Goal: Information Seeking & Learning: Learn about a topic

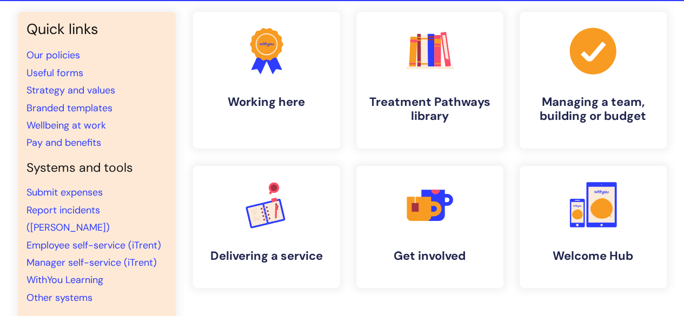
scroll to position [86, 0]
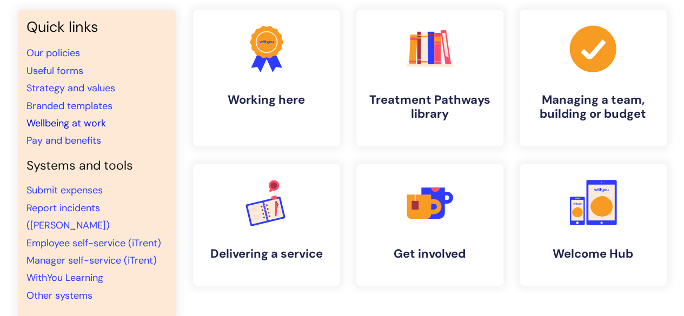
click at [73, 122] on link "Wellbeing at work" at bounding box center [65, 123] width 79 height 13
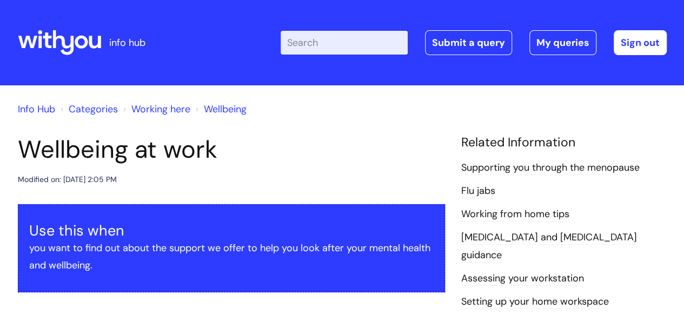
click at [491, 167] on link "Supporting you through the menopause" at bounding box center [550, 168] width 178 height 14
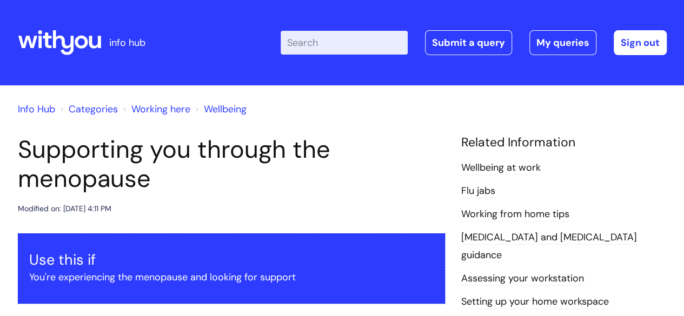
click at [42, 109] on link "Info Hub" at bounding box center [36, 109] width 37 height 13
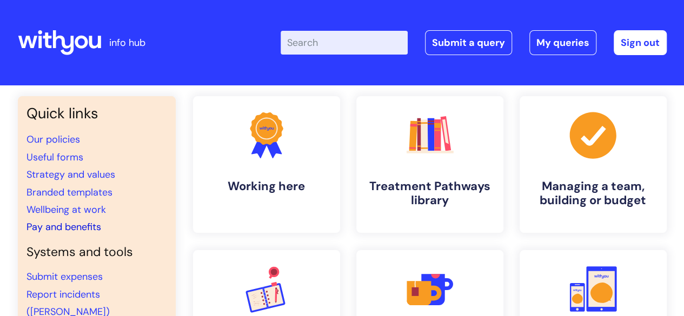
click at [84, 229] on link "Pay and benefits" at bounding box center [63, 226] width 75 height 13
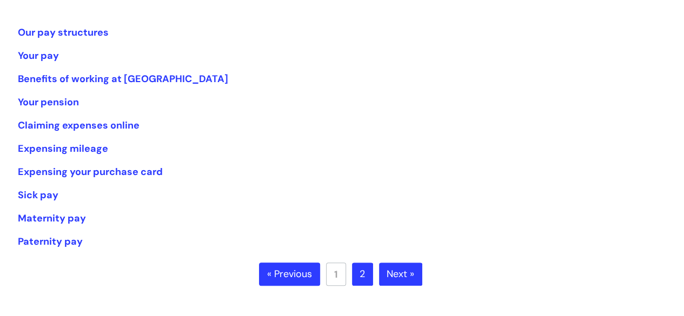
scroll to position [238, 0]
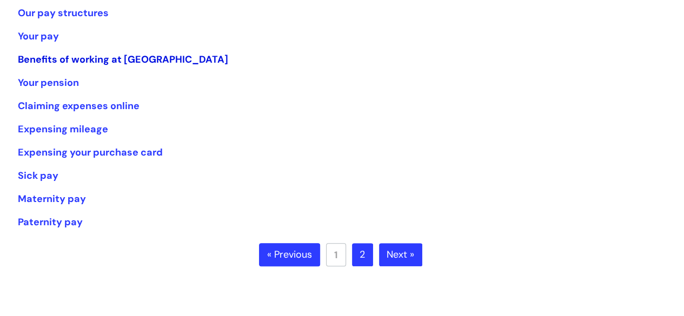
click at [77, 58] on link "Benefits of working at [GEOGRAPHIC_DATA]" at bounding box center [123, 59] width 210 height 13
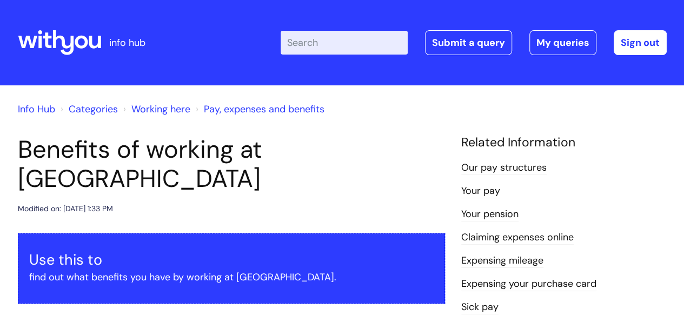
click at [235, 202] on div "Modified on: Thu, 7 Aug, 2025 at 1:33 PM" at bounding box center [231, 209] width 427 height 14
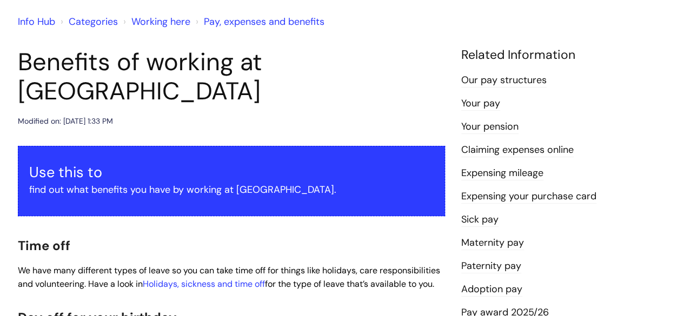
scroll to position [86, 0]
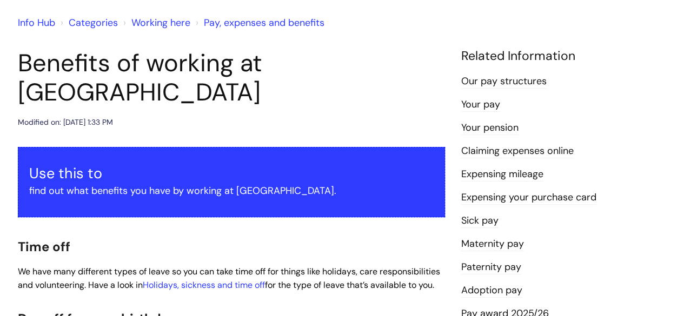
click at [491, 105] on link "Your pay" at bounding box center [480, 105] width 39 height 14
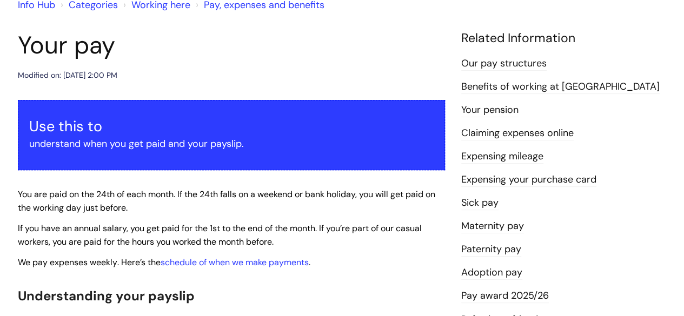
scroll to position [108, 0]
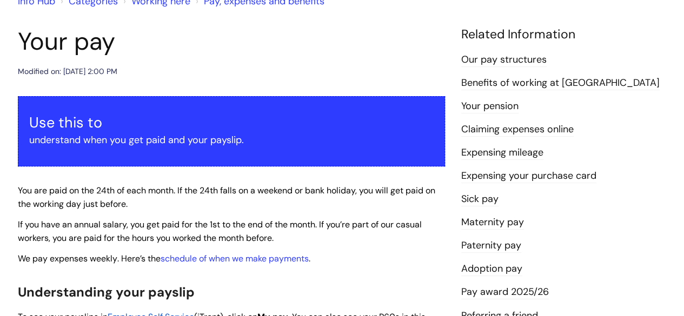
click at [522, 62] on link "Our pay structures" at bounding box center [503, 60] width 85 height 14
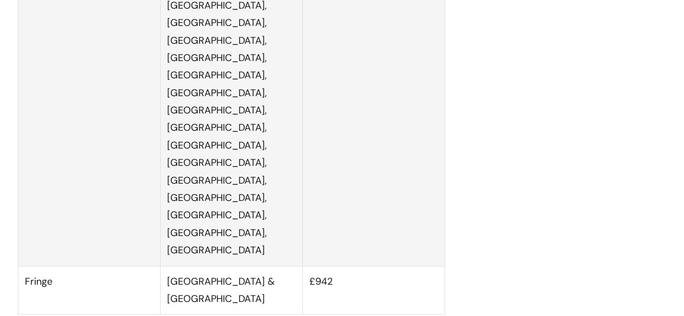
scroll to position [2659, 0]
